Goal: Task Accomplishment & Management: Use online tool/utility

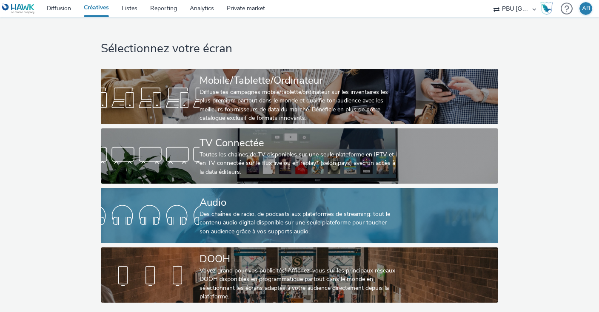
click at [234, 215] on div "Des chaînes de radio, de podcasts aux plateformes de streaming: tout le contenu…" at bounding box center [298, 223] width 197 height 26
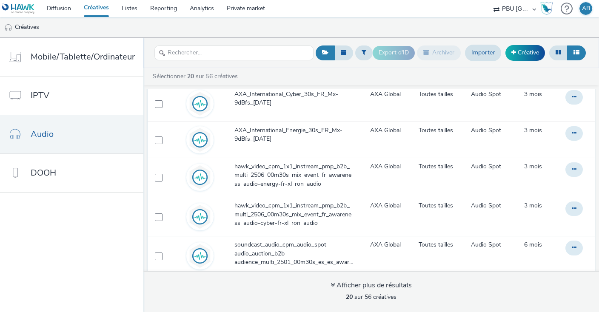
scroll to position [222, 0]
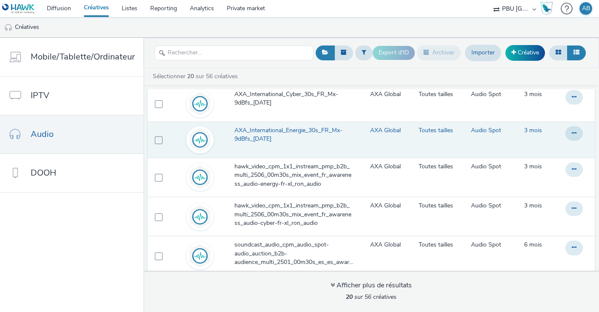
click at [297, 130] on span "AXA_International_Energie_30s_FR_Mx-9dBfs_[DATE]" at bounding box center [295, 134] width 123 height 17
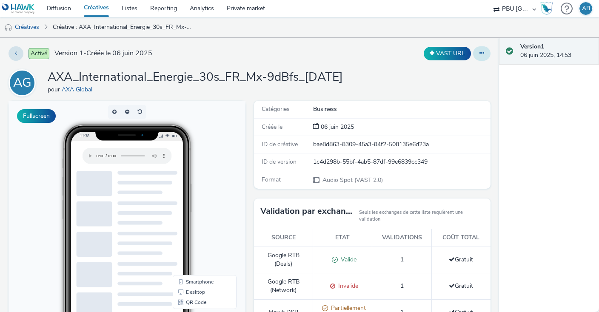
click at [481, 52] on icon at bounding box center [482, 53] width 5 height 6
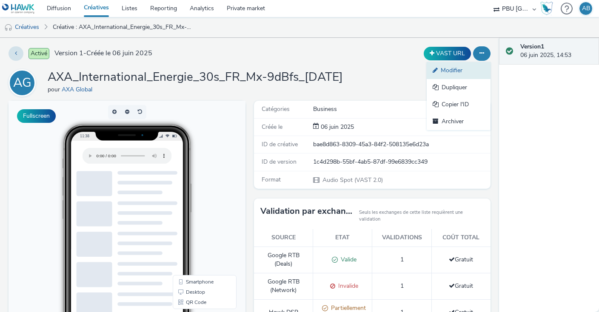
click at [452, 69] on link "Modifier" at bounding box center [459, 70] width 64 height 17
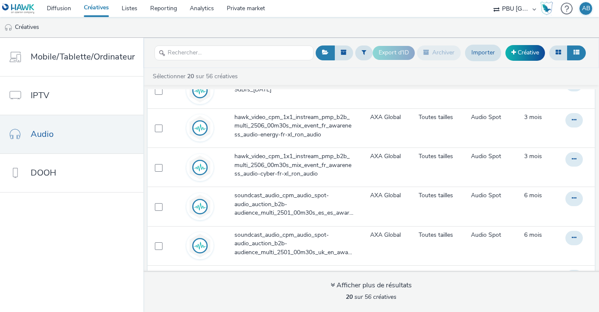
scroll to position [272, 0]
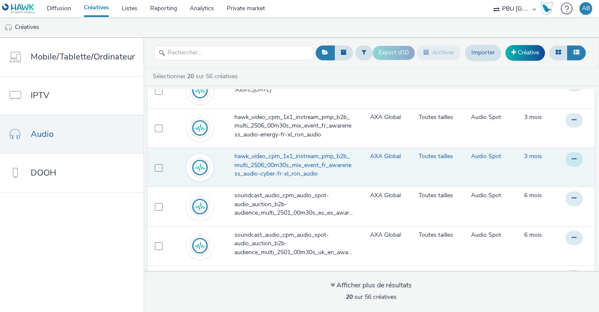
click at [578, 157] on button at bounding box center [574, 159] width 17 height 14
click at [546, 175] on link "Modifier" at bounding box center [551, 176] width 64 height 17
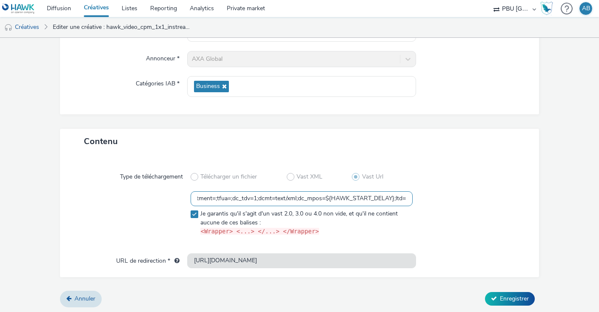
scroll to position [0, 443]
drag, startPoint x: 234, startPoint y: 199, endPoint x: 434, endPoint y: 200, distance: 199.2
click at [413, 199] on input "https://[DOMAIN_NAME]/ddm/pfadx/N105603.5708028HAWKAXAXL/B33619571.422628383;sz…" at bounding box center [302, 199] width 222 height 15
click at [353, 198] on input "https://[DOMAIN_NAME]/ddm/pfadx/N105603.5708028HAWKAXAXL/B33619571.422628383;sz…" at bounding box center [302, 199] width 222 height 15
click at [160, 192] on div at bounding box center [132, 216] width 115 height 48
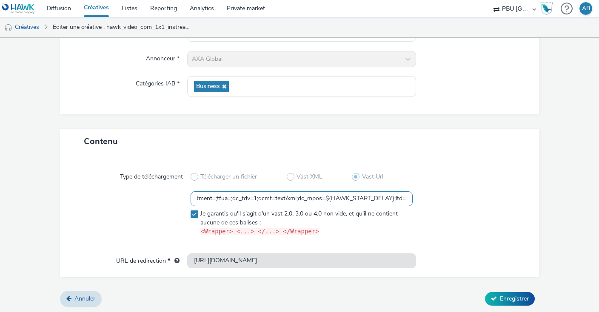
scroll to position [0, 0]
drag, startPoint x: 226, startPoint y: 201, endPoint x: 116, endPoint y: 193, distance: 110.5
click at [191, 193] on input "https://[DOMAIN_NAME]/ddm/pfadx/N105603.5708028HAWKAXAXL/B33619571.422628383;sz…" at bounding box center [302, 199] width 222 height 15
click at [237, 198] on input "https://[DOMAIN_NAME]/ddm/pfadx/N105603.5708028HAWKAXAXL/B33619571.422628383;sz…" at bounding box center [302, 199] width 222 height 15
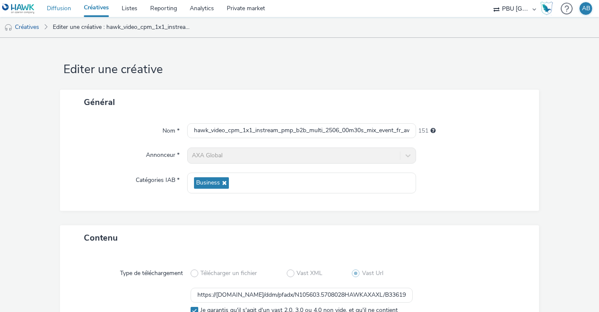
click at [57, 9] on link "Diffusion" at bounding box center [58, 8] width 37 height 17
